Goal: Information Seeking & Learning: Find contact information

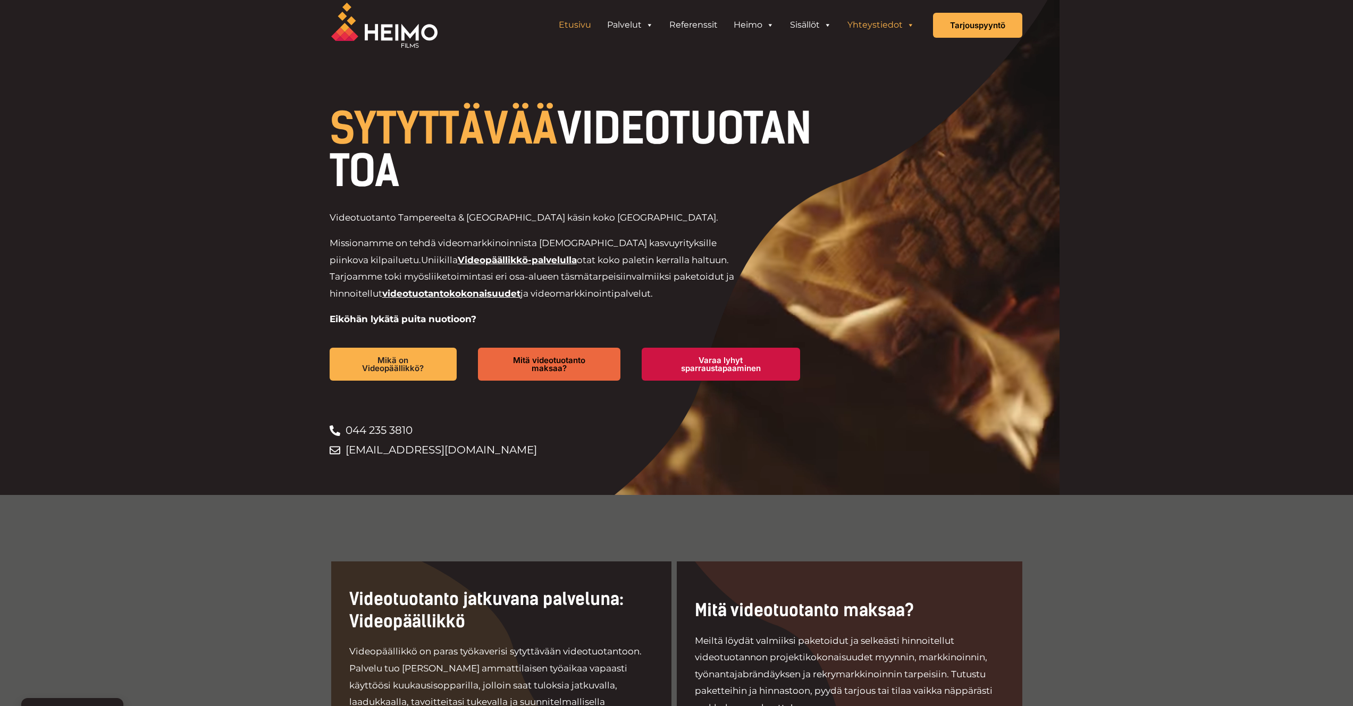
scroll to position [6, 0]
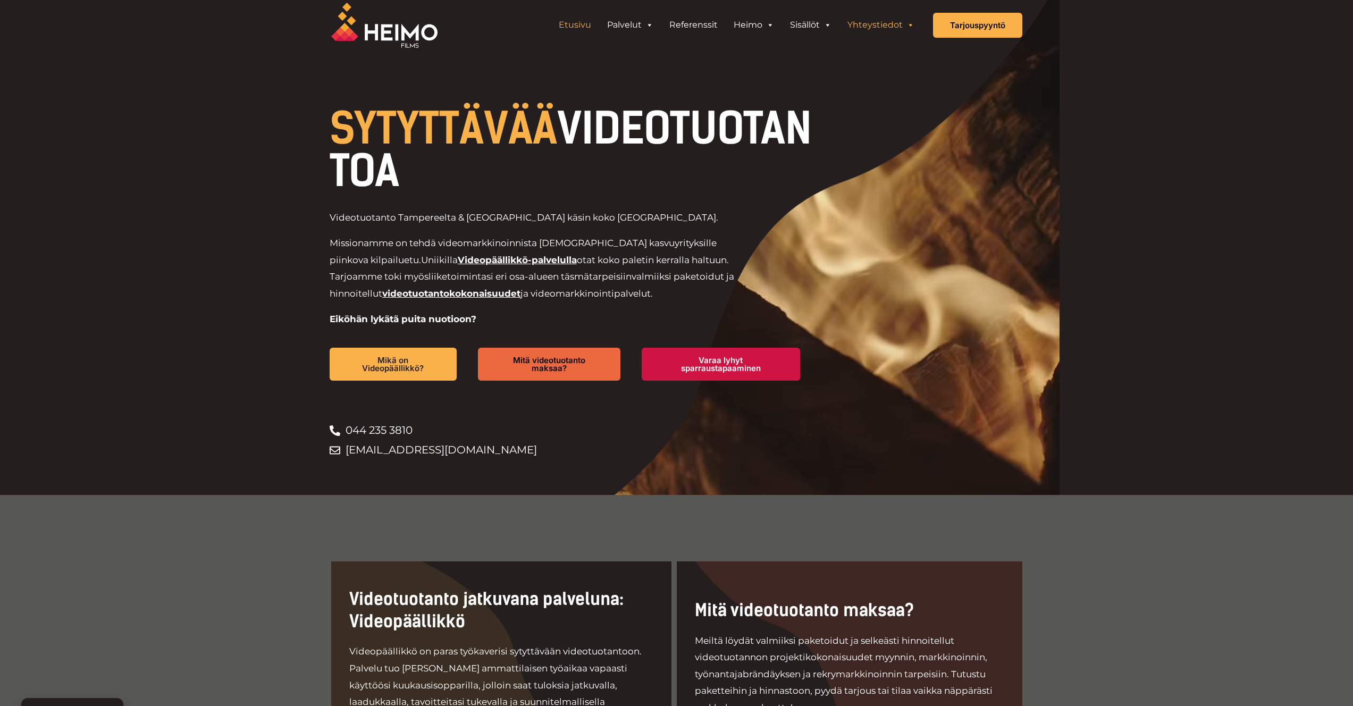
click at [887, 29] on link "Yhteystiedot" at bounding box center [881, 24] width 83 height 21
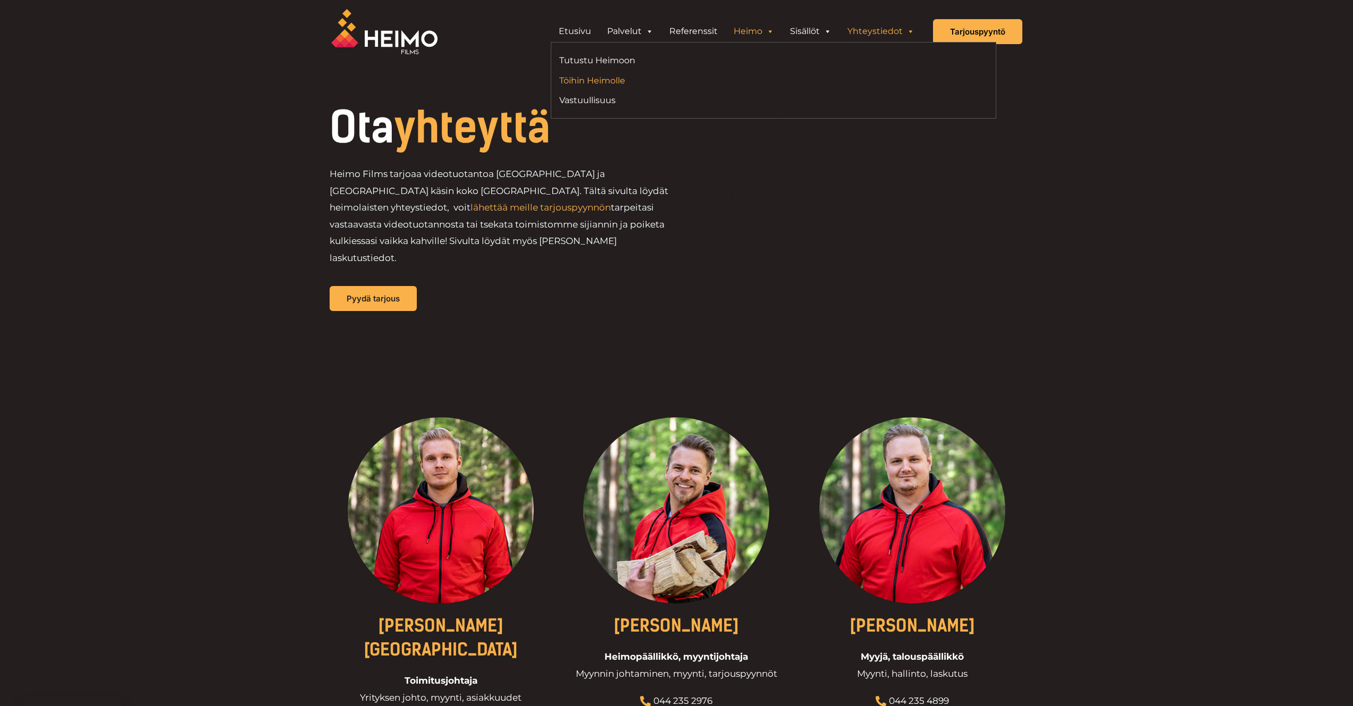
click at [603, 74] on link "Töihin Heimolle" at bounding box center [662, 80] width 206 height 14
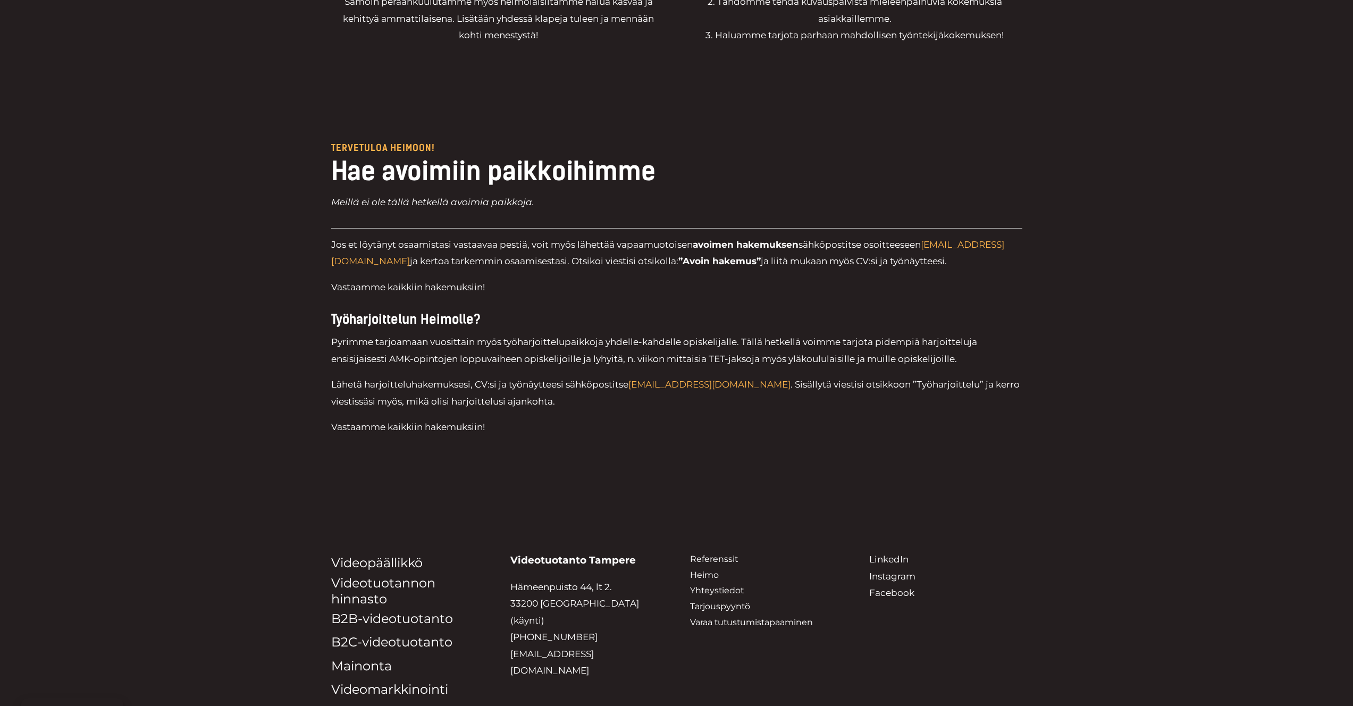
scroll to position [2959, 0]
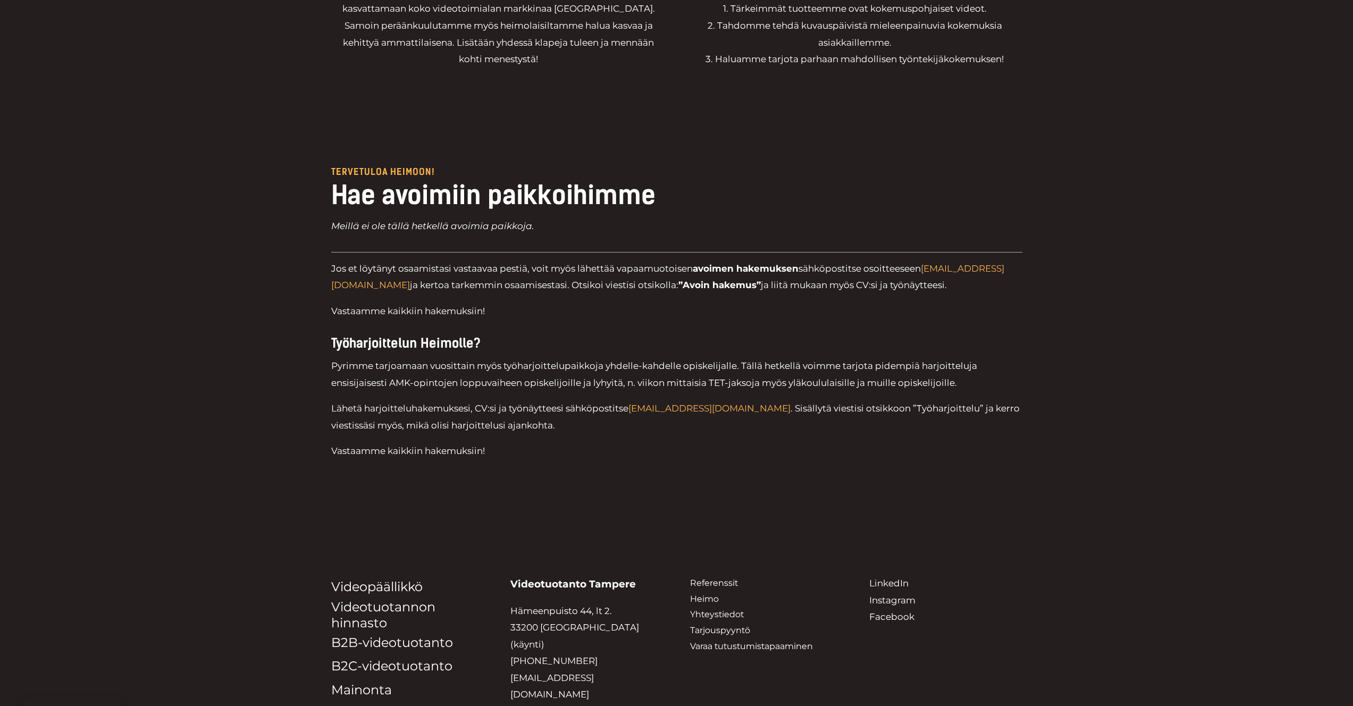
click at [846, 409] on p "Lähetä harjoitteluhakemuksesi, CV:si ja työnäytteesi sähköpostitse [EMAIL_ADDRE…" at bounding box center [676, 417] width 691 height 34
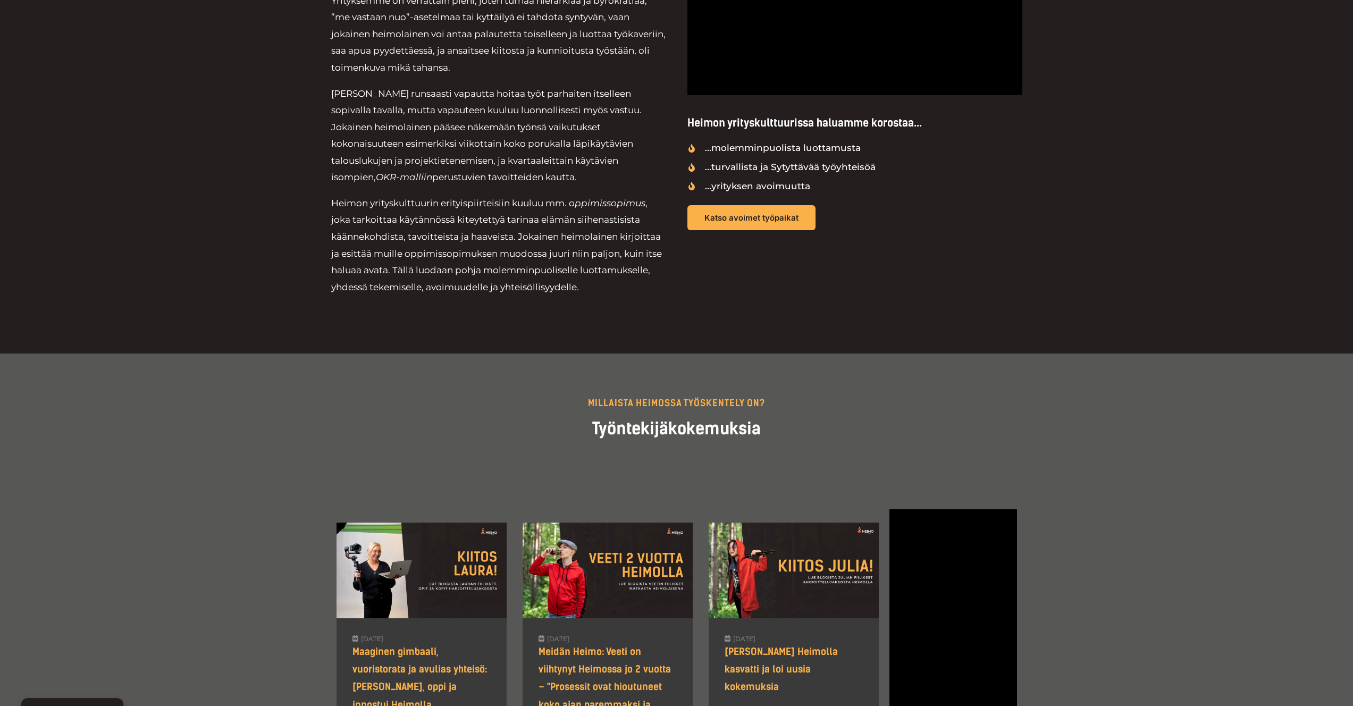
scroll to position [0, 0]
